Goal: Information Seeking & Learning: Compare options

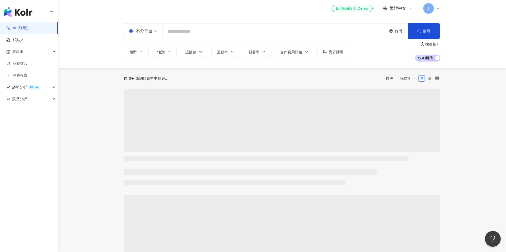
click at [208, 33] on input "search" at bounding box center [275, 32] width 220 height 10
click at [148, 31] on div "不分平台" at bounding box center [140, 31] width 24 height 8
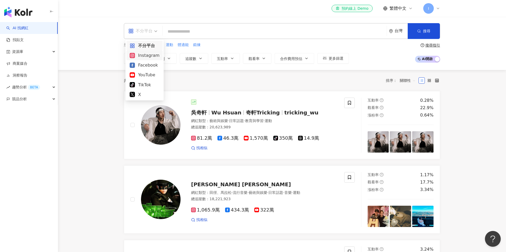
click at [148, 57] on div "Instagram" at bounding box center [145, 55] width 30 height 7
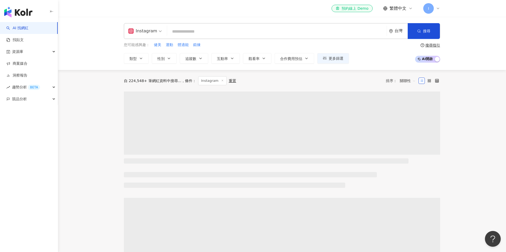
click at [198, 35] on input "search" at bounding box center [276, 32] width 215 height 10
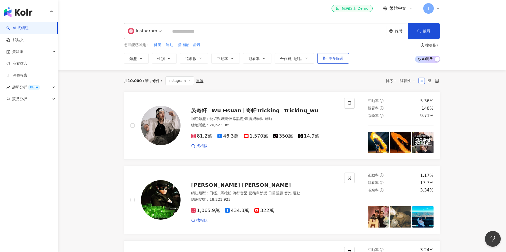
click at [324, 58] on icon "button" at bounding box center [325, 58] width 4 height 3
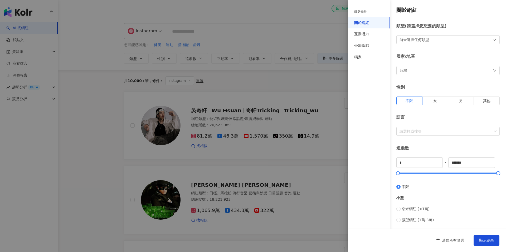
click at [404, 42] on div "尚未選擇任何類型" at bounding box center [414, 40] width 30 height 6
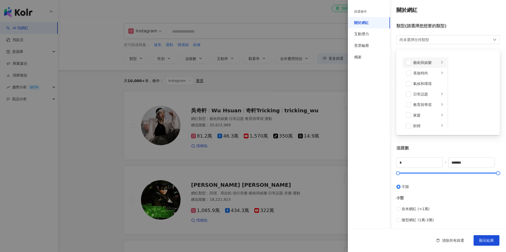
click at [423, 65] on div "藝術與娛樂" at bounding box center [426, 63] width 26 height 6
click at [466, 76] on div "音樂" at bounding box center [475, 73] width 31 height 6
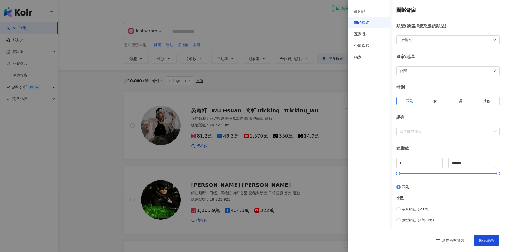
click at [383, 81] on div "篩選條件 關於網紅 互動潛力 受眾輪廓 獨家" at bounding box center [369, 129] width 42 height 246
click at [436, 100] on span "女" at bounding box center [435, 101] width 4 height 4
click at [418, 164] on input "*" at bounding box center [420, 163] width 46 height 10
type input "*"
type input "****"
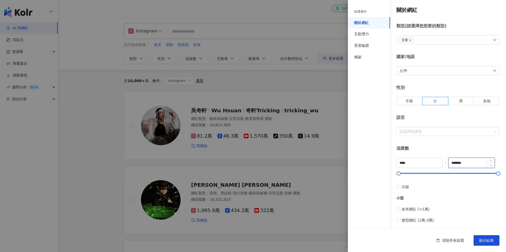
click at [477, 165] on input "*******" at bounding box center [471, 163] width 46 height 10
drag, startPoint x: 473, startPoint y: 163, endPoint x: 446, endPoint y: 163, distance: 27.4
click at [446, 163] on div "**** - ******* 不限 小型 奈米網紅 (<1萬) 微型網紅 (1萬-3萬) 小型網紅 (3萬-5萬) 中型 中小型網紅 (5萬-10萬) 中型網…" at bounding box center [447, 235] width 103 height 154
type input "******"
click at [450, 148] on div "追蹤數" at bounding box center [447, 149] width 103 height 6
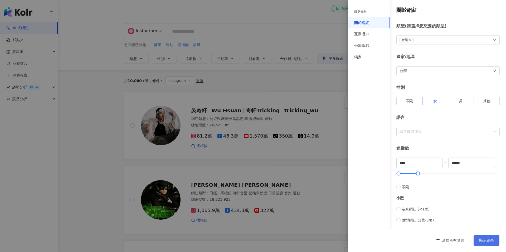
click at [481, 238] on button "顯示結果" at bounding box center [487, 241] width 26 height 11
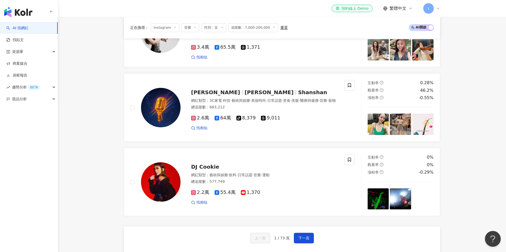
scroll to position [908, 0]
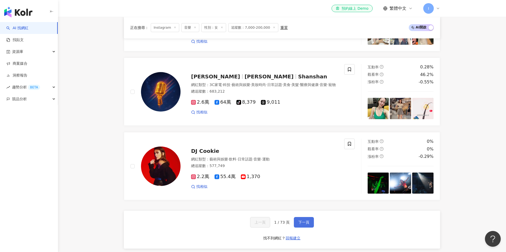
click at [297, 218] on button "下一頁" at bounding box center [304, 222] width 20 height 11
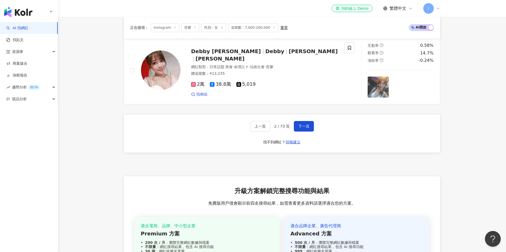
scroll to position [1004, 0]
click at [307, 121] on button "下一頁" at bounding box center [304, 126] width 20 height 11
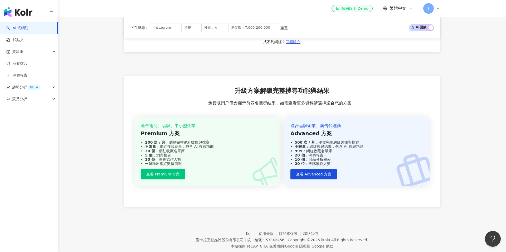
scroll to position [1059, 0]
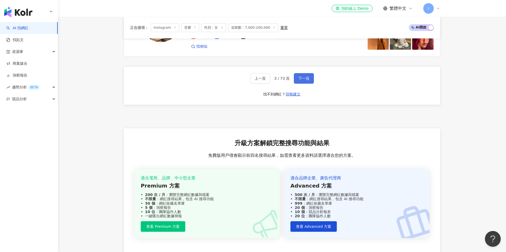
click at [308, 73] on button "下一頁" at bounding box center [304, 78] width 20 height 11
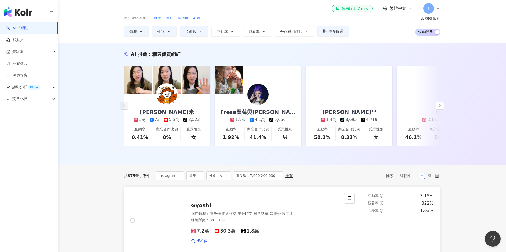
scroll to position [0, 0]
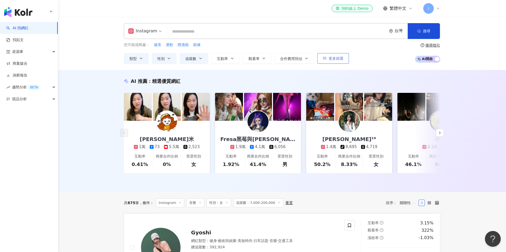
click at [340, 59] on span "更多篩選" at bounding box center [336, 58] width 15 height 4
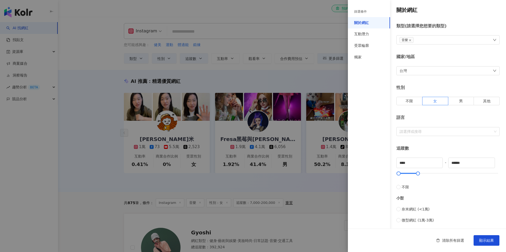
click at [439, 42] on div "音樂" at bounding box center [447, 39] width 103 height 9
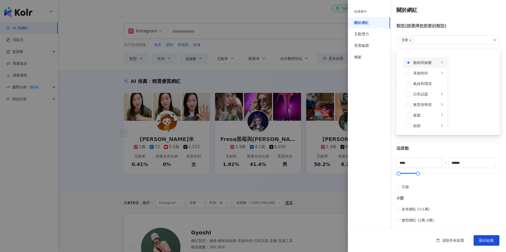
click at [429, 65] on div "藝術與娛樂" at bounding box center [426, 63] width 26 height 6
click at [422, 92] on div "日常話題" at bounding box center [426, 94] width 26 height 6
click at [423, 95] on div "教育與學習" at bounding box center [426, 95] width 26 height 6
click at [421, 106] on div "家庭" at bounding box center [426, 106] width 26 height 6
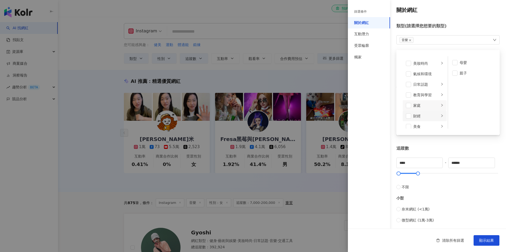
click at [418, 117] on div "財經" at bounding box center [426, 116] width 26 height 6
click at [423, 127] on div "美食" at bounding box center [426, 127] width 26 height 6
click at [423, 89] on div "遊戲" at bounding box center [426, 87] width 26 height 6
click at [420, 98] on div "法政社會" at bounding box center [426, 98] width 26 height 6
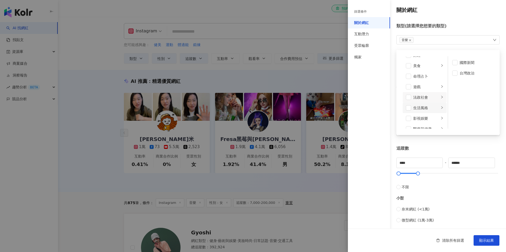
click at [420, 108] on div "生活風格" at bounding box center [426, 108] width 26 height 6
click at [423, 86] on div "影視娛樂" at bounding box center [426, 89] width 26 height 6
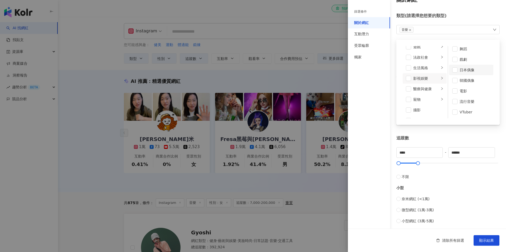
scroll to position [13, 0]
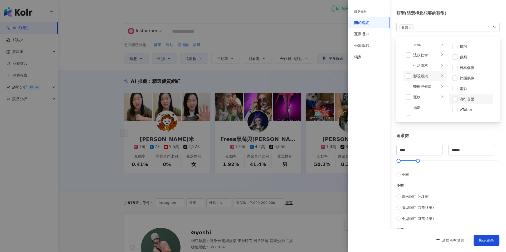
click at [465, 98] on div "流行音樂" at bounding box center [475, 99] width 31 height 6
click at [382, 94] on div "篩選條件 關於網紅 互動潛力 受眾輪廓 獨家" at bounding box center [369, 129] width 42 height 246
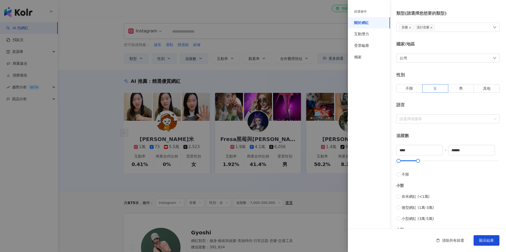
click at [412, 28] on span "音樂" at bounding box center [406, 28] width 14 height 6
click at [395, 36] on div "關於網紅 類型 ( 請選擇您想要的類型 ) 音樂 流行音樂 藝術與娛樂 美妝時尚 氣候和環境 日常話題 教育與學習 家庭 財經 美食 命理占卜 遊戲 法政社會…" at bounding box center [427, 174] width 158 height 375
click at [410, 28] on icon "close" at bounding box center [410, 27] width 3 height 3
click at [487, 243] on span "顯示結果" at bounding box center [486, 241] width 15 height 4
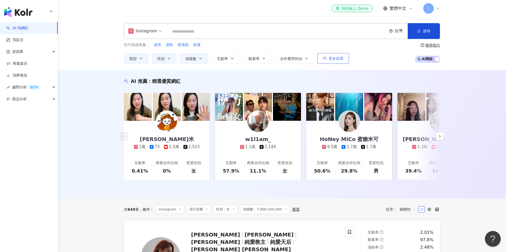
click at [326, 59] on icon "button" at bounding box center [325, 58] width 4 height 4
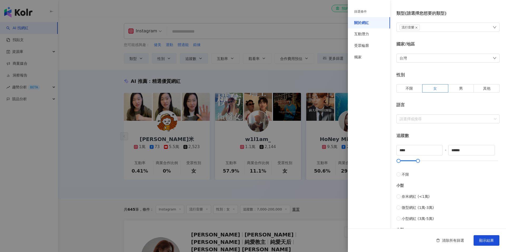
click at [418, 27] on span "流行音樂" at bounding box center [409, 28] width 20 height 6
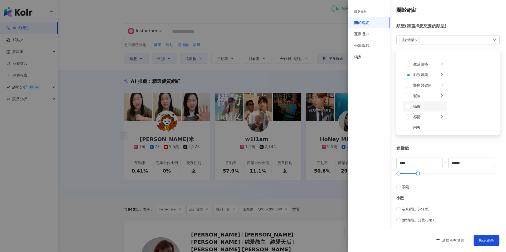
scroll to position [95, 0]
click at [411, 95] on span at bounding box center [408, 94] width 5 height 5
click at [411, 96] on li "影視娛樂" at bounding box center [425, 94] width 44 height 11
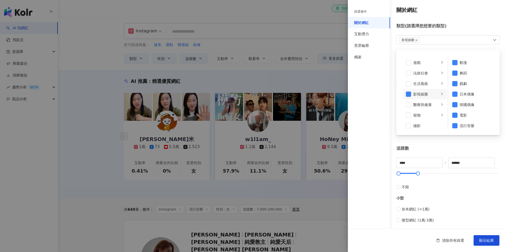
click at [416, 42] on span "影視娛樂" at bounding box center [409, 40] width 20 height 6
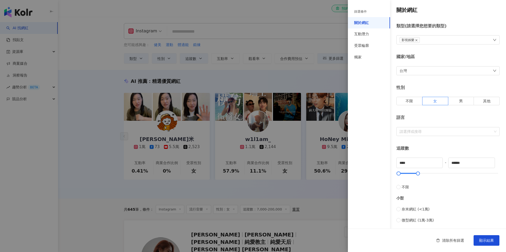
click at [416, 40] on icon "close" at bounding box center [416, 40] width 3 height 3
click at [489, 242] on span "顯示結果" at bounding box center [486, 241] width 15 height 4
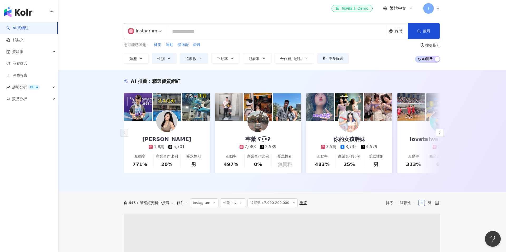
click at [204, 29] on input "search" at bounding box center [276, 32] width 215 height 10
type input "*"
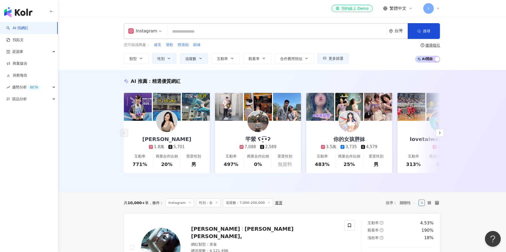
type input "*"
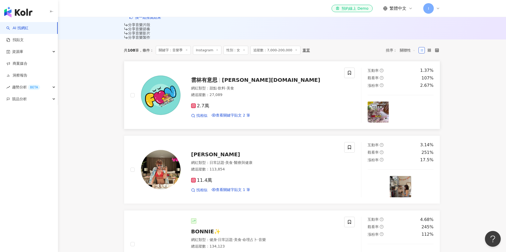
scroll to position [193, 0]
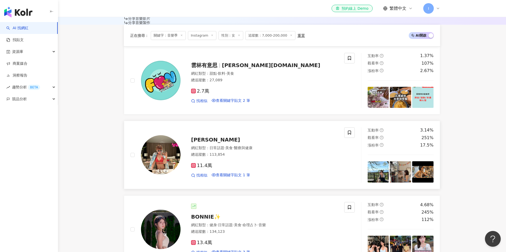
type input "***"
click at [204, 137] on span "蔡旻珊" at bounding box center [215, 140] width 49 height 6
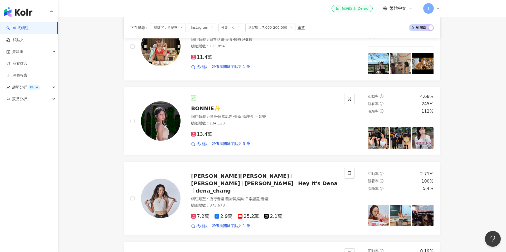
click at [249, 115] on span "命理占卜" at bounding box center [249, 117] width 15 height 4
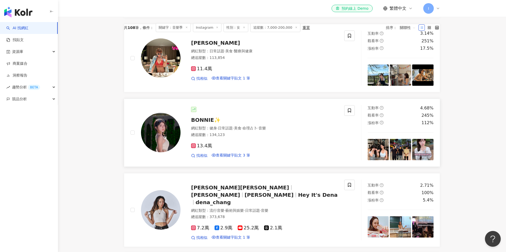
scroll to position [0, 0]
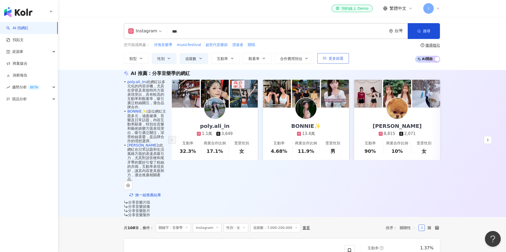
click at [332, 58] on span "更多篩選" at bounding box center [336, 58] width 15 height 4
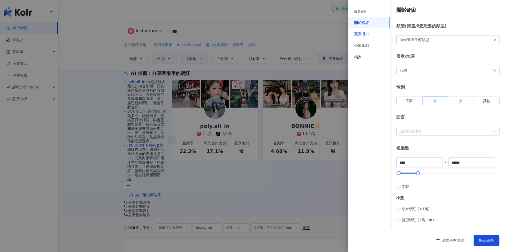
click at [367, 32] on div "互動潛力" at bounding box center [361, 34] width 15 height 5
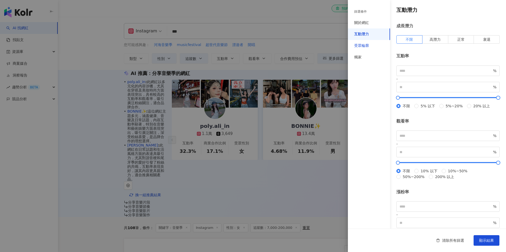
click at [365, 46] on div "受眾輪廓" at bounding box center [361, 45] width 15 height 5
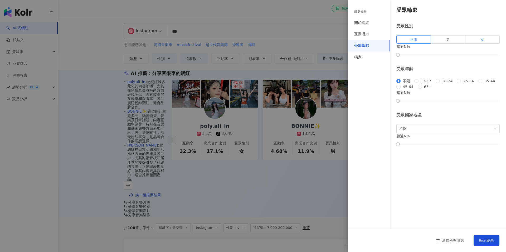
click at [467, 38] on label "女" at bounding box center [482, 39] width 34 height 8
drag, startPoint x: 398, startPoint y: 63, endPoint x: 458, endPoint y: 63, distance: 59.6
click at [458, 56] on div at bounding box center [457, 54] width 3 height 3
click at [482, 242] on span "顯示結果" at bounding box center [486, 241] width 15 height 4
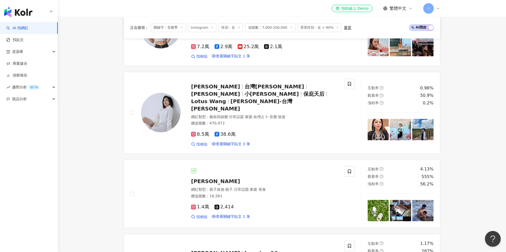
scroll to position [331, 0]
click at [196, 178] on span "鈞鈞" at bounding box center [215, 181] width 49 height 6
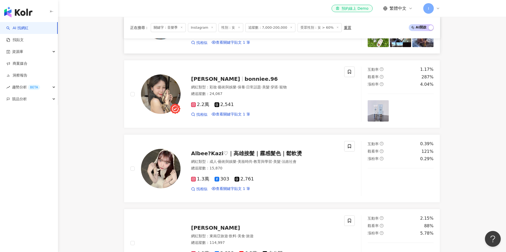
scroll to position [523, 0]
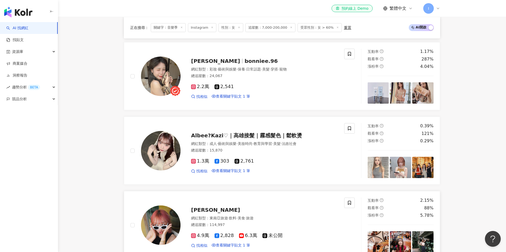
click at [212, 207] on span "Amber Lee" at bounding box center [215, 210] width 49 height 6
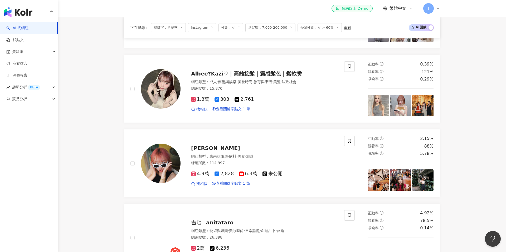
scroll to position [585, 0]
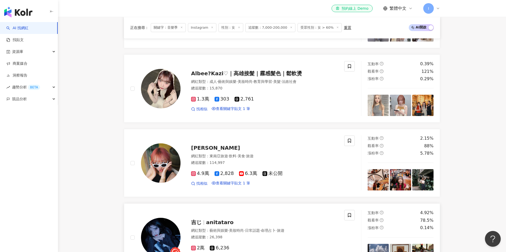
click at [219, 219] on span "anitataro" at bounding box center [219, 222] width 27 height 6
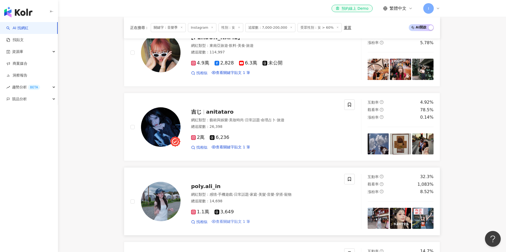
scroll to position [704, 0]
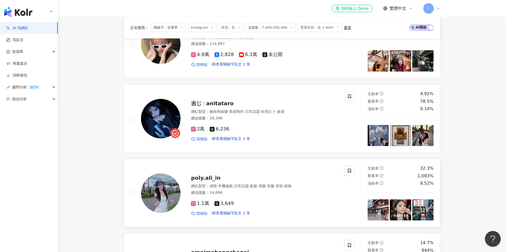
click at [214, 170] on div "poly.ali_in 網紅類型 ： 感情 · 手機遊戲 · 日常話題 · 家庭 · 美髮 · 音樂 · 穿搭 · 寵物 總追蹤數 ： 14,698 1.1萬…" at bounding box center [259, 193] width 157 height 46
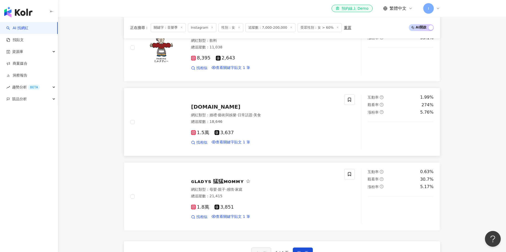
scroll to position [928, 0]
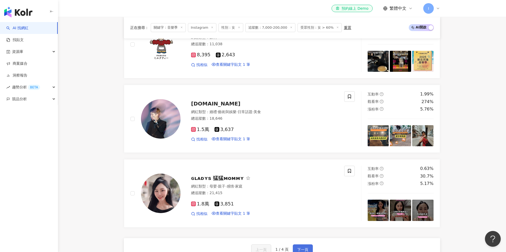
click at [309, 245] on button "下一頁" at bounding box center [303, 250] width 20 height 11
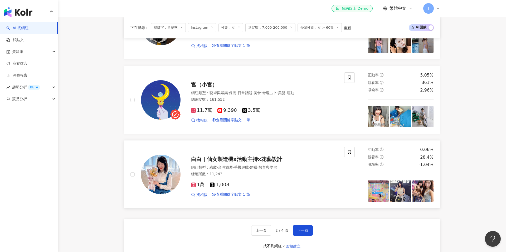
click at [265, 156] on span "白白｜仙女製造機x活動主持x花藝設計" at bounding box center [236, 159] width 91 height 6
click at [305, 229] on span "下一頁" at bounding box center [302, 231] width 11 height 4
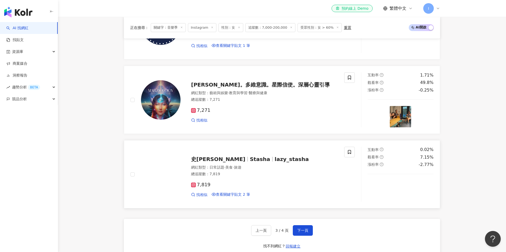
scroll to position [921, 0]
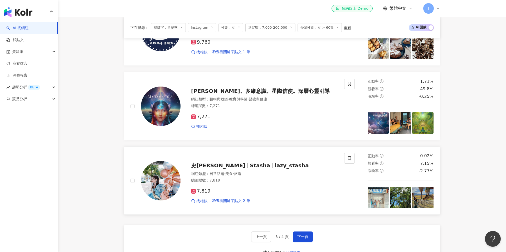
click at [275, 163] on span "lazy_stasha" at bounding box center [292, 166] width 34 height 6
click at [304, 235] on span "下一頁" at bounding box center [302, 237] width 11 height 4
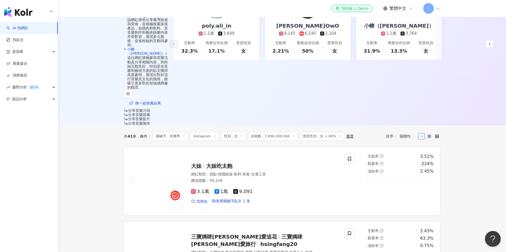
scroll to position [100, 0]
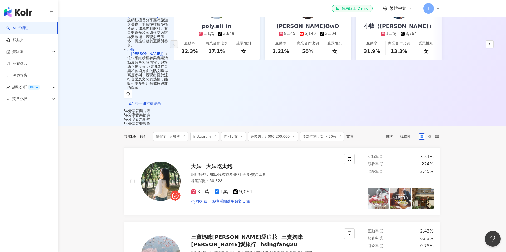
click at [185, 136] on line at bounding box center [183, 136] width 1 height 1
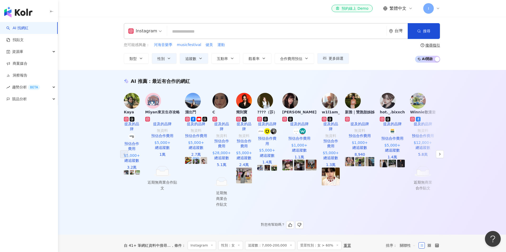
click at [187, 30] on input "search" at bounding box center [276, 32] width 215 height 10
type input "*"
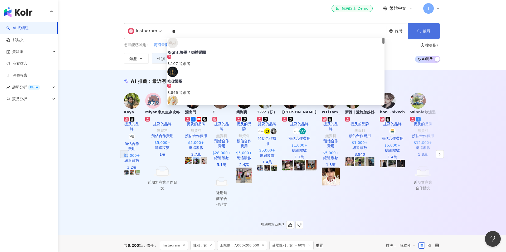
type input "**"
click at [425, 31] on span "搜尋" at bounding box center [426, 31] width 7 height 4
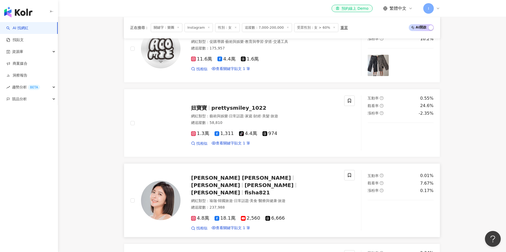
scroll to position [328, 0]
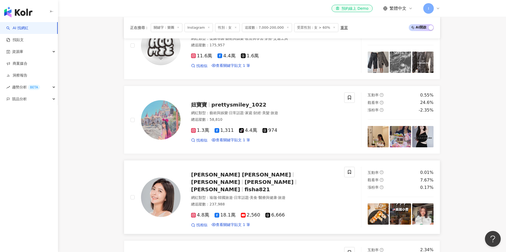
click at [240, 187] on span "李芳瑜" at bounding box center [215, 190] width 49 height 6
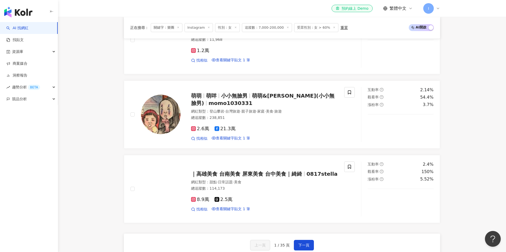
scroll to position [945, 0]
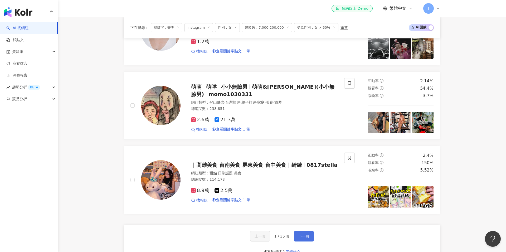
click at [306, 235] on span "下一頁" at bounding box center [303, 237] width 11 height 4
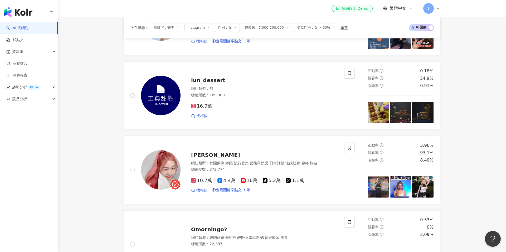
scroll to position [875, 0]
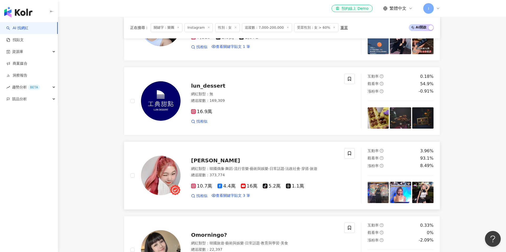
click at [201, 158] on span "李侑真" at bounding box center [215, 161] width 49 height 6
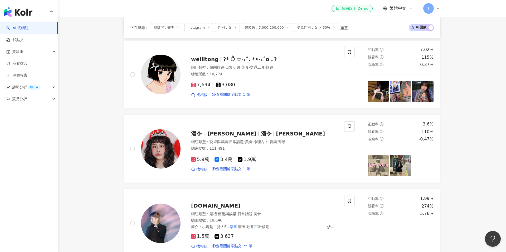
scroll to position [584, 0]
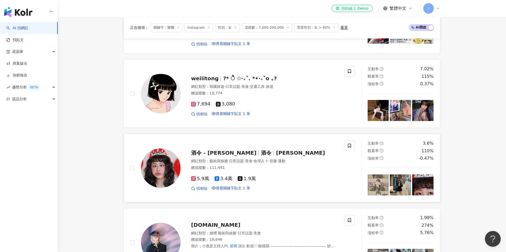
click at [218, 149] on div "酒令 - 陳昀萱 酒令 陳昀萱" at bounding box center [264, 152] width 147 height 7
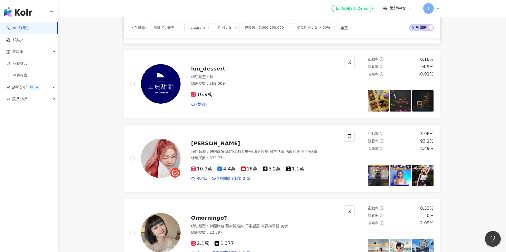
scroll to position [934, 0]
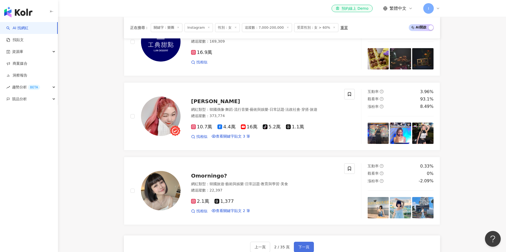
click at [303, 245] on span "下一頁" at bounding box center [303, 247] width 11 height 4
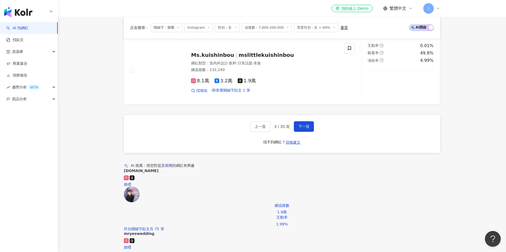
scroll to position [1018, 0]
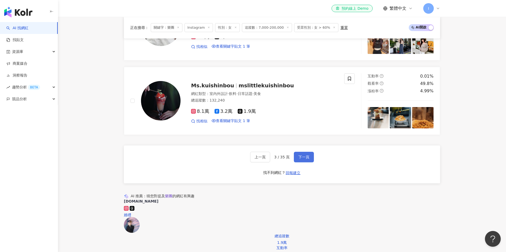
click at [299, 155] on span "下一頁" at bounding box center [303, 157] width 11 height 4
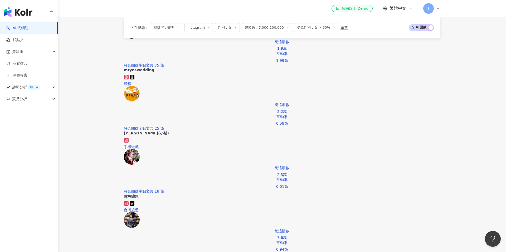
scroll to position [1127, 0]
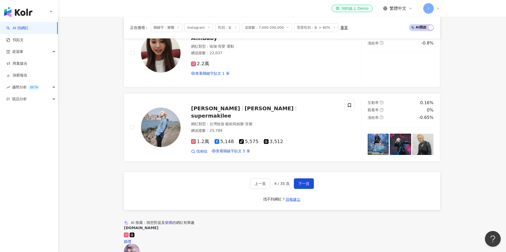
scroll to position [986, 0]
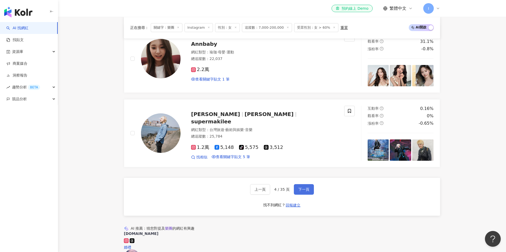
click at [306, 184] on button "下一頁" at bounding box center [304, 189] width 20 height 11
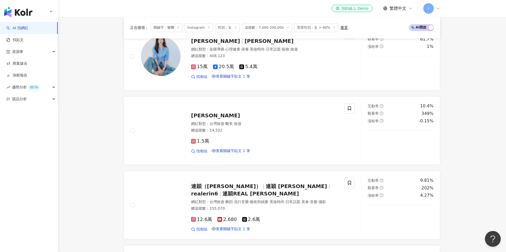
scroll to position [759, 0]
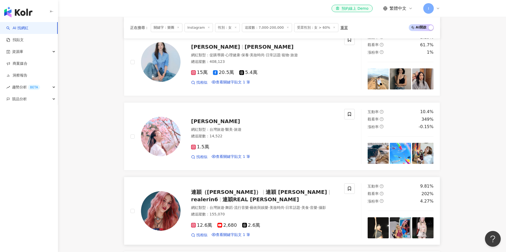
click at [290, 197] on span "連穎REAL ERIN" at bounding box center [260, 200] width 76 height 6
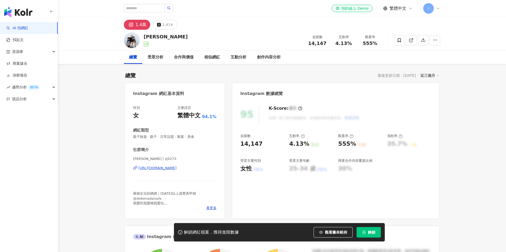
click at [174, 168] on div "https://www.instagram.com/zj5273/" at bounding box center [157, 168] width 38 height 5
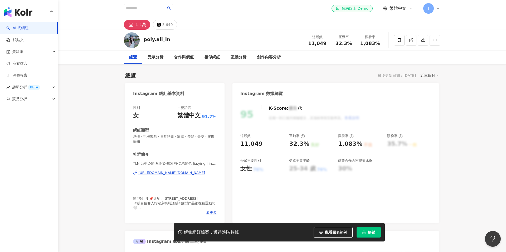
click at [164, 173] on div "https://www.instagram.com/in.round2/" at bounding box center [171, 173] width 67 height 5
drag, startPoint x: 205, startPoint y: 174, endPoint x: 89, endPoint y: 1, distance: 208.7
click at [149, 172] on div "https://www.instagram.com/in.round2/" at bounding box center [171, 173] width 67 height 5
drag, startPoint x: 139, startPoint y: 174, endPoint x: 222, endPoint y: 175, distance: 82.7
drag, startPoint x: 222, startPoint y: 175, endPoint x: 157, endPoint y: 168, distance: 65.2
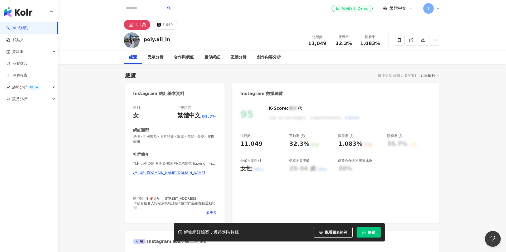
click at [157, 168] on div "性別 女 主要語言 繁體中文 91.7% 網紅類型 感情 · 手機遊戲 · 日常話題 · 家庭 · 美髮 · 音樂 · 穿搭 · 寵物 社群簡介 “I.N 台…" at bounding box center [174, 161] width 99 height 123
copy div "“I.N 台中染髮·耳圈染·層次剪·免漂髮色 Jia.ying | in.round2 https://www.instagram.com/in.round2/"
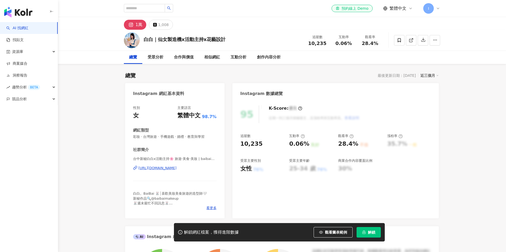
click at [177, 169] on div "https://www.instagram.com/baibai1114/" at bounding box center [157, 168] width 38 height 5
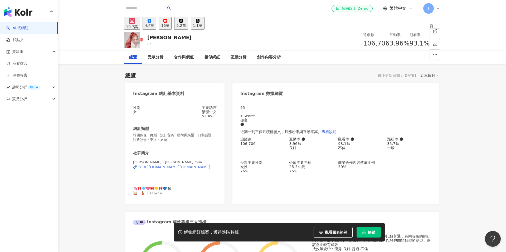
click at [183, 169] on div "https://www.instagram.com/yuchen.mua/" at bounding box center [174, 167] width 72 height 4
drag, startPoint x: 202, startPoint y: 177, endPoint x: 169, endPoint y: 175, distance: 32.5
click at [169, 175] on div "李侑真 | yuchen.mua https://www.instagram.com/yuchen.mua/" at bounding box center [175, 171] width 84 height 22
click at [169, 169] on div "https://www.instagram.com/yuchen.mua/" at bounding box center [174, 167] width 72 height 4
drag, startPoint x: 186, startPoint y: 181, endPoint x: 139, endPoint y: 175, distance: 46.7
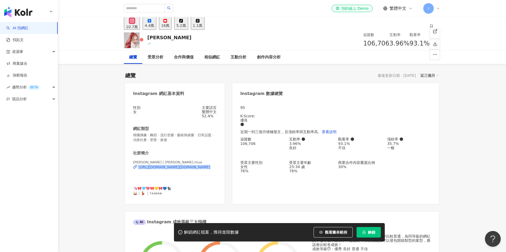
click at [139, 175] on div "李侑真 | yuchen.mua https://www.instagram.com/yuchen.mua/" at bounding box center [175, 171] width 84 height 22
copy div "https://www.instagram.com/yuchen.mua/"
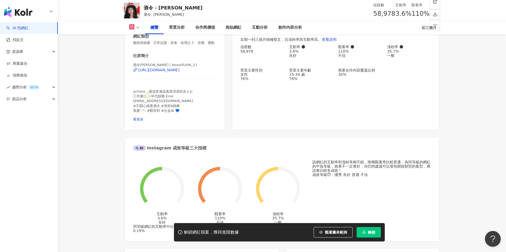
scroll to position [28, 0]
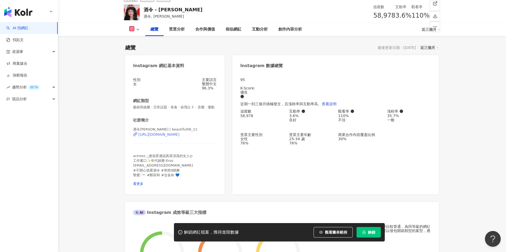
click at [169, 137] on div "[URL][DOMAIN_NAME]" at bounding box center [158, 135] width 41 height 4
drag, startPoint x: 139, startPoint y: 136, endPoint x: 166, endPoint y: 141, distance: 27.9
click at [166, 141] on div "酒令李星鏴 | beautiful06_11 https://www.instagram.com/beautiful06_11/" at bounding box center [175, 138] width 84 height 22
drag, startPoint x: 216, startPoint y: 147, endPoint x: 136, endPoint y: 144, distance: 79.6
click at [136, 144] on div "酒令李星鏴 | beautiful06_11 https://www.instagram.com/beautiful06_11/" at bounding box center [175, 138] width 84 height 22
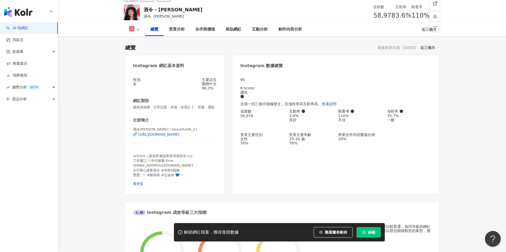
copy div "https://www.instagram.com/beautiful06_11/"
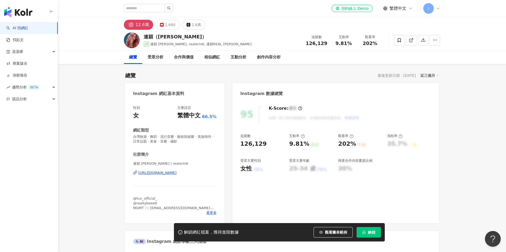
click at [177, 173] on div "[URL][DOMAIN_NAME]" at bounding box center [157, 173] width 38 height 5
drag, startPoint x: 203, startPoint y: 184, endPoint x: 137, endPoint y: 173, distance: 66.8
click at [137, 173] on div "連穎 [PERSON_NAME] | realerin6 [URL][DOMAIN_NAME]" at bounding box center [175, 177] width 84 height 31
copy div "[URL][DOMAIN_NAME]"
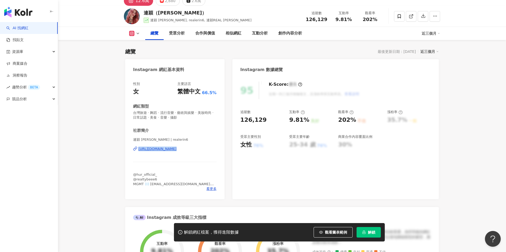
scroll to position [42, 0]
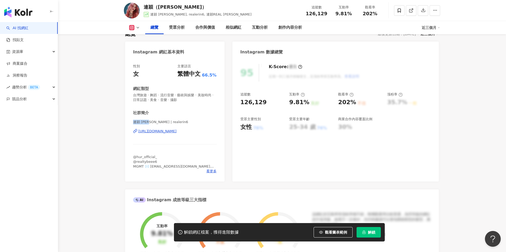
drag, startPoint x: 133, startPoint y: 123, endPoint x: 147, endPoint y: 123, distance: 13.4
click at [147, 123] on span "連穎 [PERSON_NAME] | realerin6" at bounding box center [175, 122] width 84 height 5
click at [175, 131] on div "[URL][DOMAIN_NAME]" at bounding box center [157, 131] width 38 height 5
